Goal: Task Accomplishment & Management: Use online tool/utility

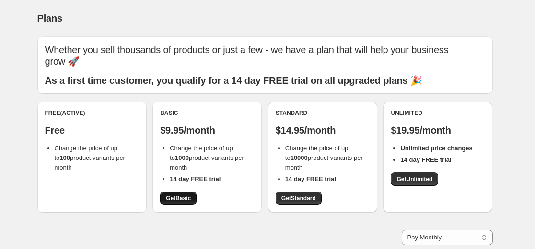
click at [188, 195] on span "Get Basic" at bounding box center [178, 199] width 25 height 8
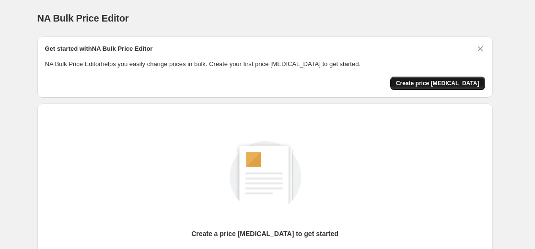
click at [450, 80] on span "Create price [MEDICAL_DATA]" at bounding box center [437, 84] width 83 height 8
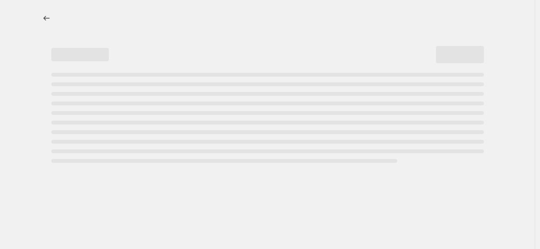
select select "percentage"
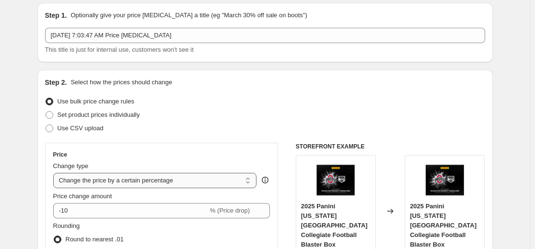
scroll to position [96, 0]
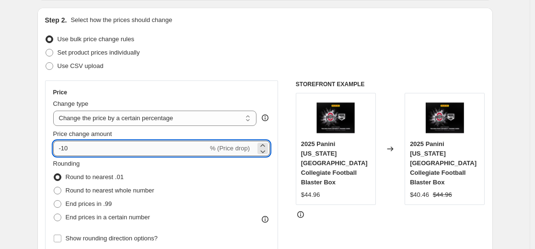
click at [196, 148] on input "-10" at bounding box center [130, 148] width 155 height 15
type input "-1"
type input "-30"
click at [326, 208] on div "STOREFRONT EXAMPLE 2025 Panini [US_STATE][GEOGRAPHIC_DATA] Collegiate Football …" at bounding box center [390, 198] width 189 height 235
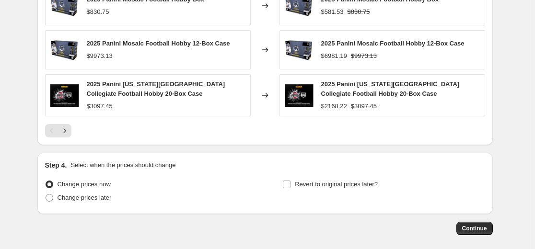
scroll to position [718, 0]
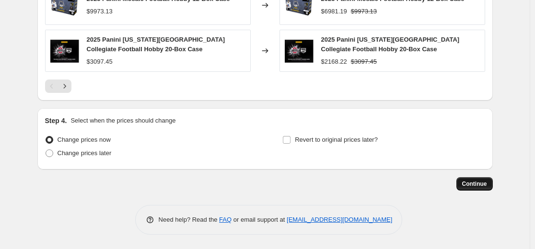
click at [474, 180] on button "Continue" at bounding box center [474, 183] width 36 height 13
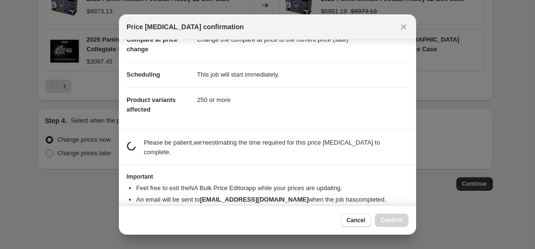
scroll to position [68, 0]
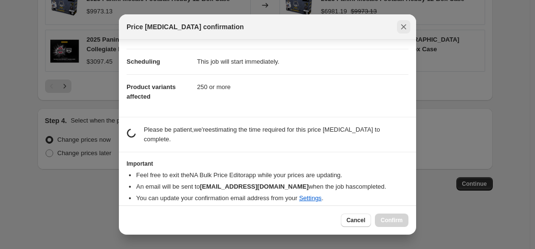
click at [399, 27] on icon "Close" at bounding box center [404, 27] width 10 height 10
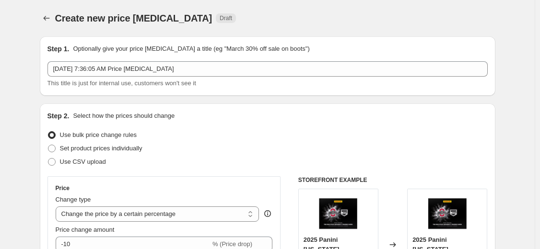
select select "percentage"
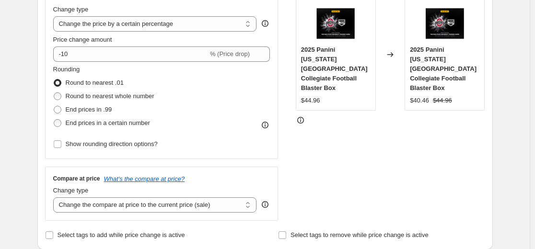
scroll to position [192, 0]
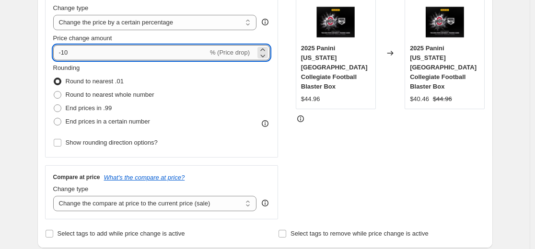
click at [203, 55] on input "-10" at bounding box center [130, 52] width 155 height 15
type input "-1"
type input "-30"
click at [301, 147] on div "STOREFRONT EXAMPLE 2025 Panini [US_STATE][GEOGRAPHIC_DATA] Collegiate Football …" at bounding box center [390, 102] width 189 height 235
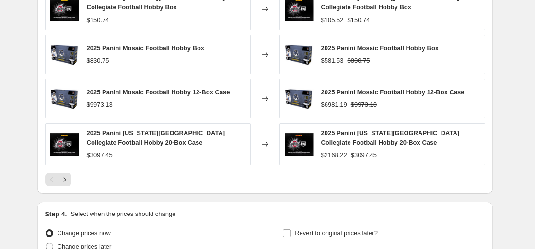
scroll to position [718, 0]
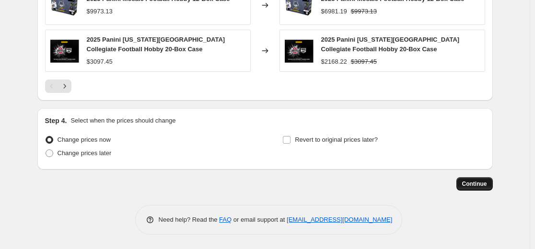
click at [483, 186] on span "Continue" at bounding box center [474, 184] width 25 height 8
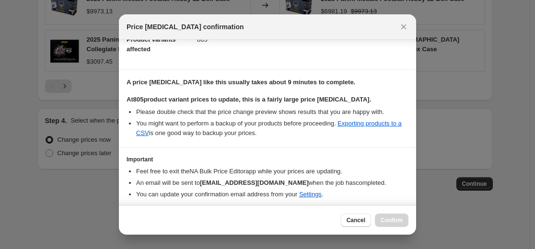
scroll to position [148, 0]
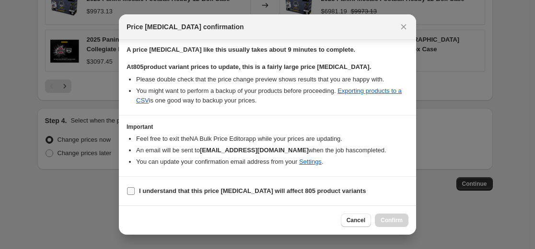
click at [178, 193] on b "I understand that this price [MEDICAL_DATA] will affect 805 product variants" at bounding box center [252, 190] width 227 height 7
click at [135, 193] on input "I understand that this price [MEDICAL_DATA] will affect 805 product variants" at bounding box center [131, 191] width 8 height 8
checkbox input "true"
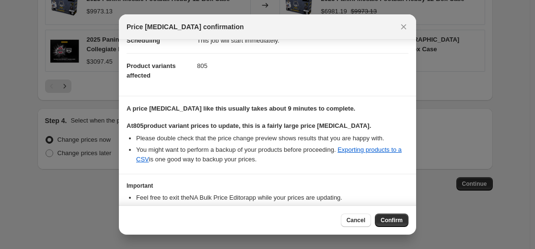
scroll to position [52, 0]
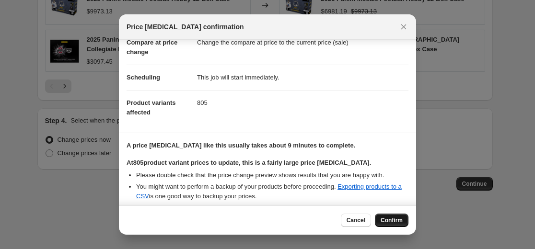
click at [389, 221] on span "Confirm" at bounding box center [392, 221] width 22 height 8
